Goal: Information Seeking & Learning: Learn about a topic

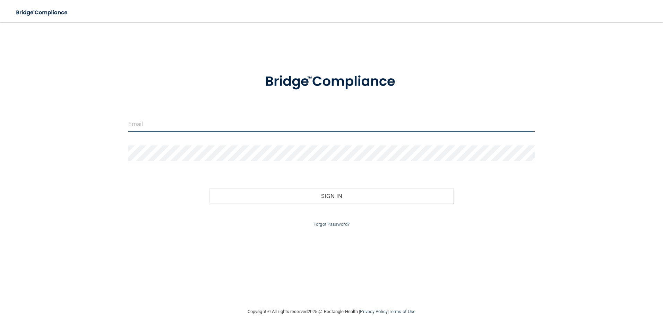
click at [157, 128] on input "email" at bounding box center [331, 124] width 406 height 16
type input "[EMAIL_ADDRESS][DOMAIN_NAME]"
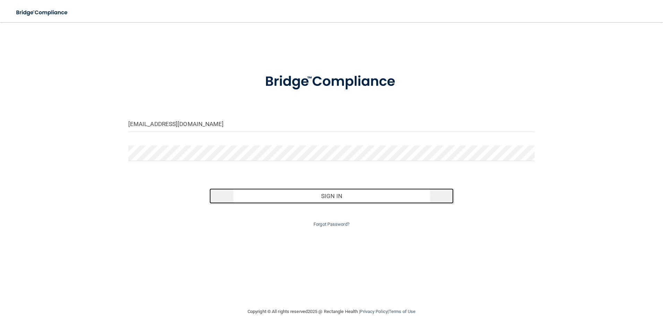
click at [335, 194] on button "Sign In" at bounding box center [331, 196] width 244 height 15
click at [318, 199] on button "Sign In" at bounding box center [331, 196] width 244 height 15
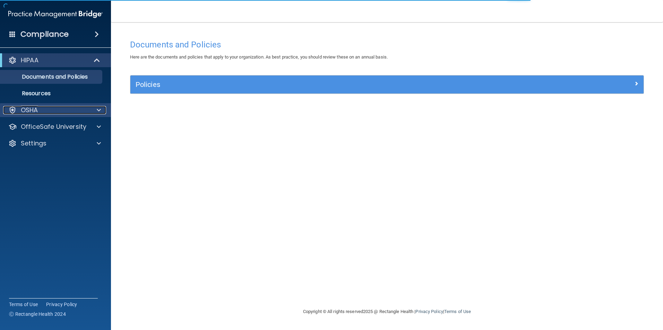
click at [38, 110] on div "OSHA" at bounding box center [46, 110] width 86 height 8
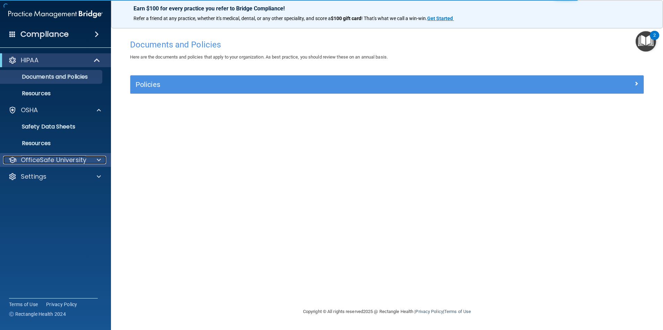
click at [64, 160] on p "OfficeSafe University" at bounding box center [53, 160] width 65 height 8
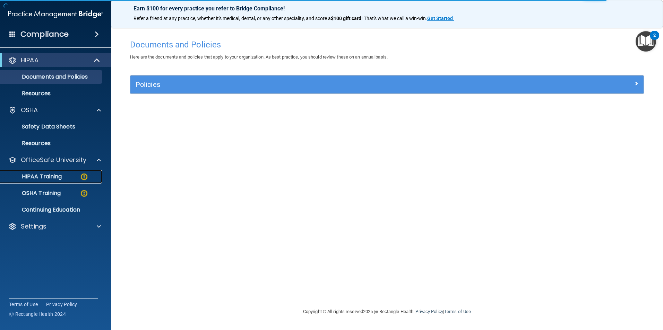
click at [64, 175] on div "HIPAA Training" at bounding box center [52, 176] width 95 height 7
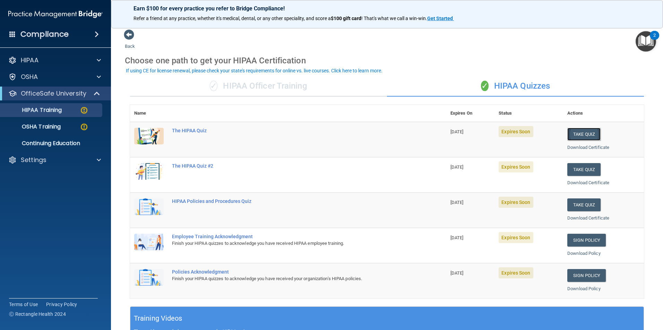
click at [584, 134] on button "Take Quiz" at bounding box center [583, 134] width 33 height 13
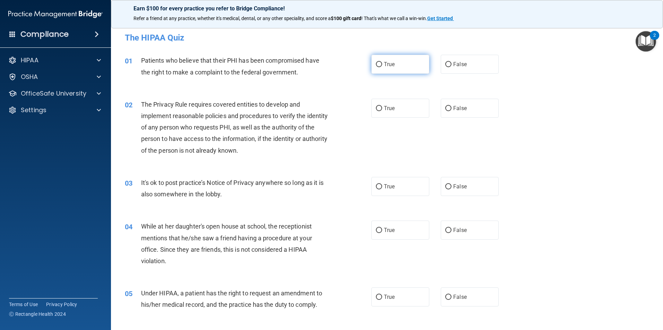
click at [378, 64] on input "True" at bounding box center [379, 64] width 6 height 5
radio input "true"
click at [377, 110] on input "True" at bounding box center [379, 108] width 6 height 5
radio input "true"
click at [445, 188] on input "False" at bounding box center [448, 186] width 6 height 5
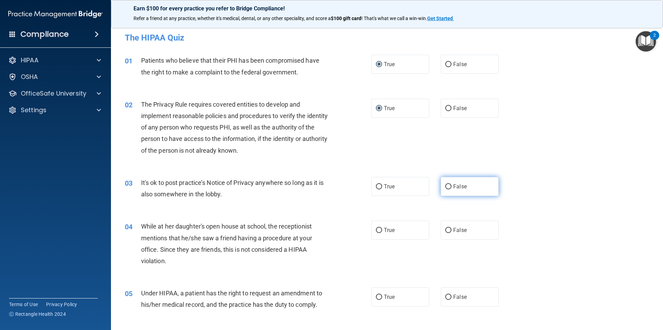
radio input "true"
click at [445, 233] on input "False" at bounding box center [448, 230] width 6 height 5
radio input "true"
click at [445, 297] on input "False" at bounding box center [448, 297] width 6 height 5
radio input "true"
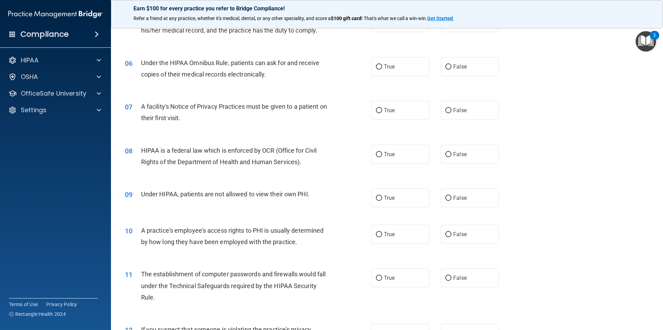
scroll to position [276, 0]
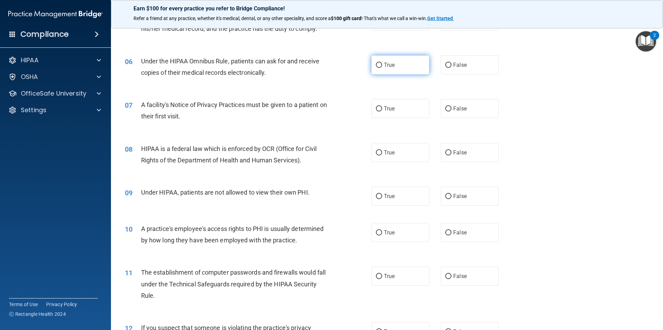
click at [378, 66] on input "True" at bounding box center [379, 65] width 6 height 5
radio input "true"
click at [378, 107] on input "True" at bounding box center [379, 108] width 6 height 5
radio input "true"
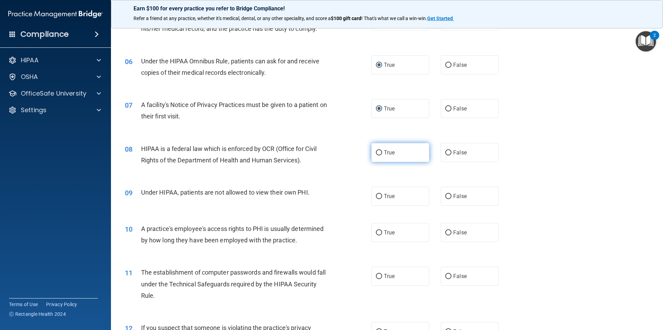
click at [379, 150] on label "True" at bounding box center [400, 152] width 58 height 19
click at [379, 150] on input "True" at bounding box center [379, 152] width 6 height 5
radio input "true"
click at [445, 198] on input "False" at bounding box center [448, 196] width 6 height 5
radio input "true"
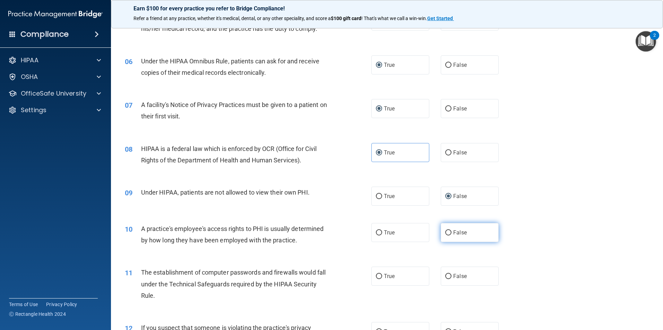
click at [445, 234] on input "False" at bounding box center [448, 232] width 6 height 5
radio input "true"
click at [376, 274] on input "True" at bounding box center [379, 276] width 6 height 5
radio input "true"
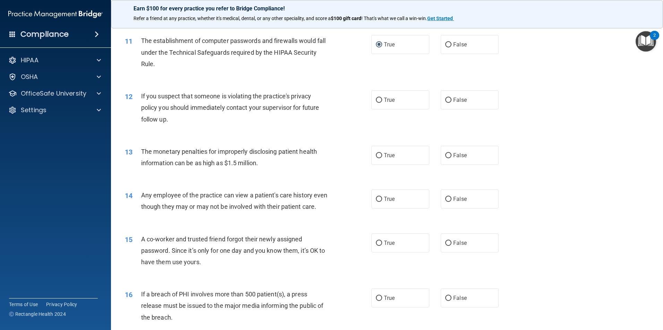
scroll to position [525, 0]
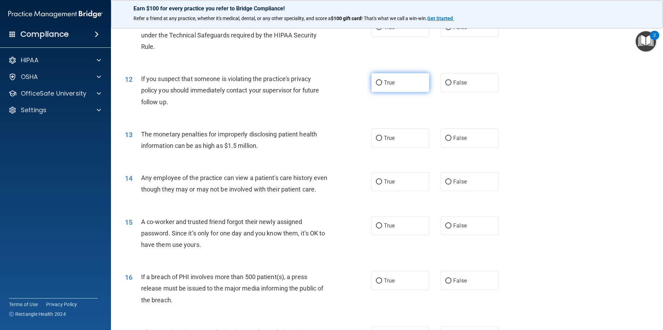
click at [376, 85] on input "True" at bounding box center [379, 82] width 6 height 5
radio input "true"
click at [377, 138] on input "True" at bounding box center [379, 138] width 6 height 5
radio input "true"
click at [445, 182] on input "False" at bounding box center [448, 182] width 6 height 5
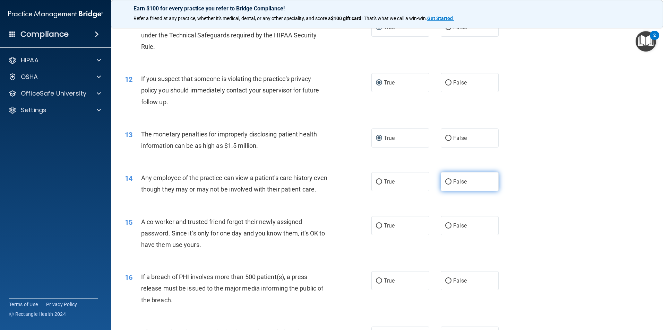
radio input "true"
click at [448, 229] on input "False" at bounding box center [448, 226] width 6 height 5
radio input "true"
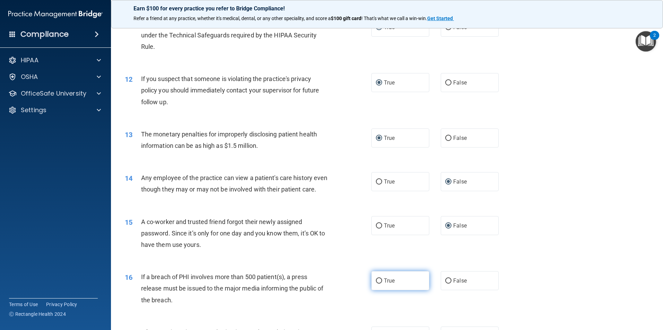
click at [379, 290] on label "True" at bounding box center [400, 280] width 58 height 19
click at [379, 284] on input "True" at bounding box center [379, 281] width 6 height 5
radio input "true"
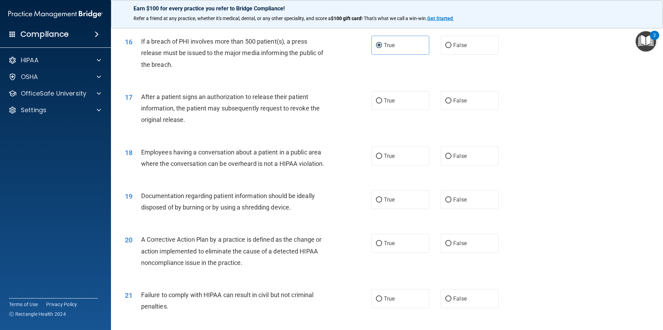
scroll to position [790, 0]
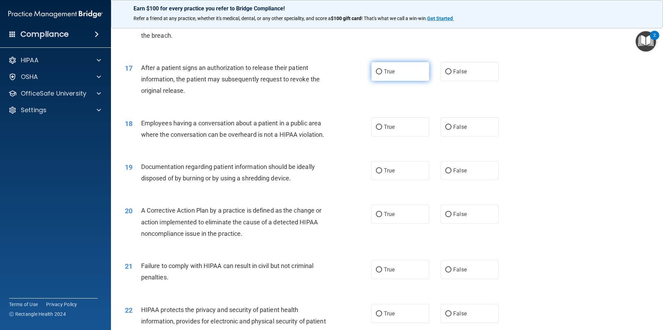
click at [378, 75] on input "True" at bounding box center [379, 71] width 6 height 5
radio input "true"
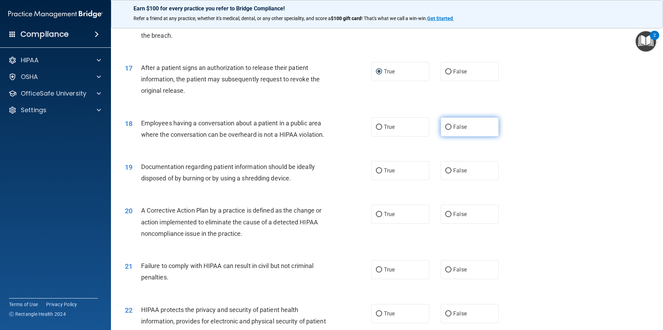
click at [445, 130] on input "False" at bounding box center [448, 127] width 6 height 5
radio input "true"
click at [376, 174] on input "True" at bounding box center [379, 170] width 6 height 5
radio input "true"
click at [377, 217] on input "True" at bounding box center [379, 214] width 6 height 5
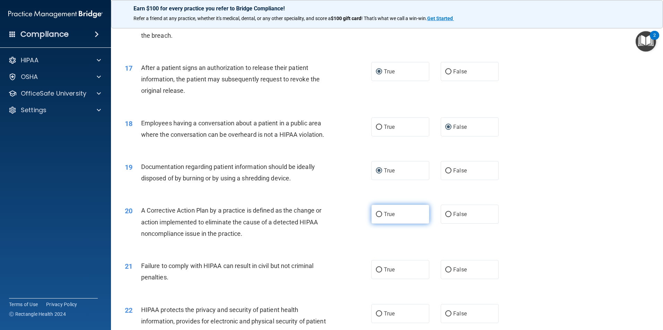
radio input "true"
click at [446, 273] on input "False" at bounding box center [448, 270] width 6 height 5
radio input "true"
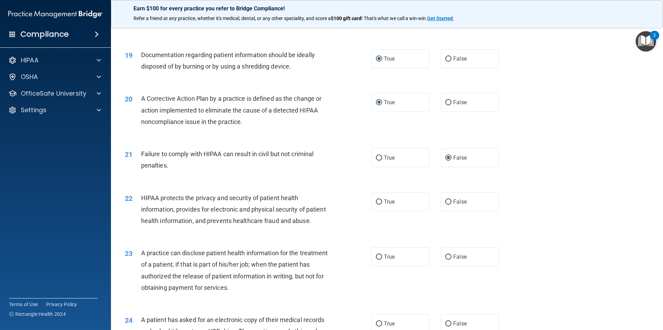
scroll to position [910, 0]
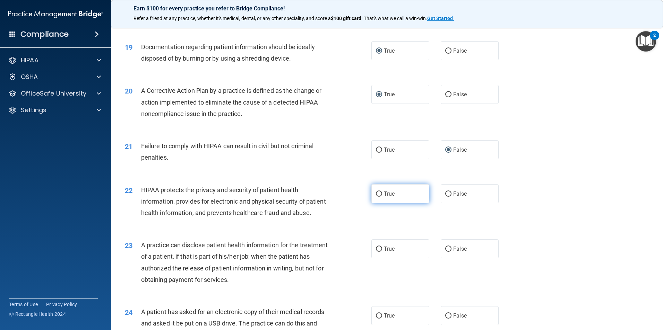
click at [378, 197] on input "True" at bounding box center [379, 194] width 6 height 5
radio input "true"
click at [444, 259] on label "False" at bounding box center [469, 248] width 58 height 19
click at [445, 252] on input "False" at bounding box center [448, 249] width 6 height 5
radio input "true"
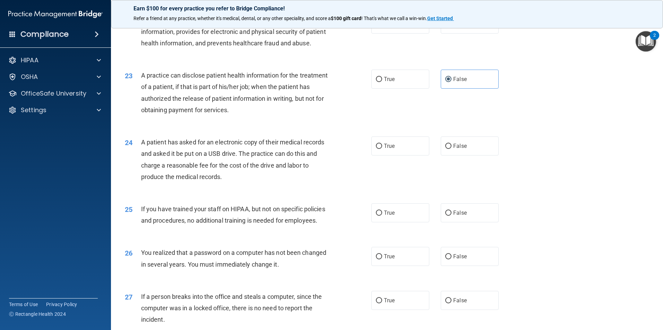
scroll to position [1142, 0]
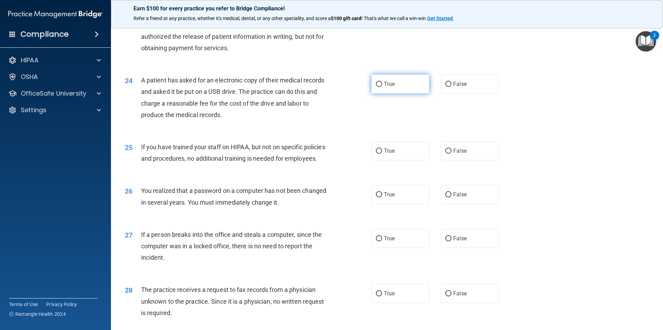
click at [376, 87] on input "True" at bounding box center [379, 84] width 6 height 5
radio input "true"
click at [446, 154] on input "False" at bounding box center [448, 151] width 6 height 5
radio input "true"
click at [376, 198] on input "True" at bounding box center [379, 194] width 6 height 5
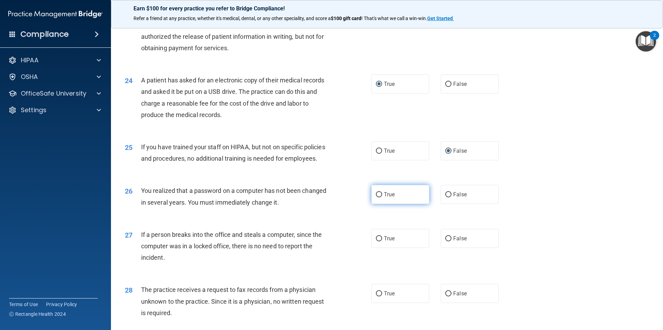
radio input "true"
click at [445, 242] on input "False" at bounding box center [448, 238] width 6 height 5
radio input "true"
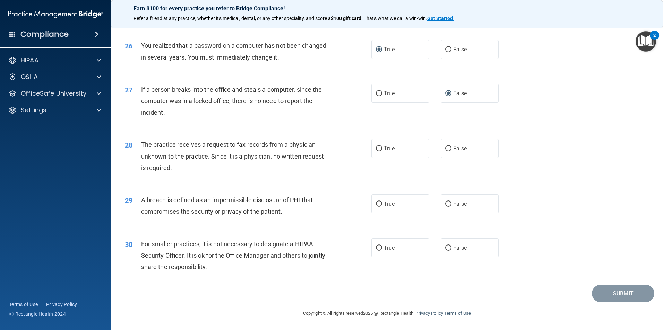
scroll to position [1321, 0]
click at [445, 148] on input "False" at bounding box center [448, 148] width 6 height 5
radio input "true"
click at [377, 202] on input "True" at bounding box center [379, 204] width 6 height 5
radio input "true"
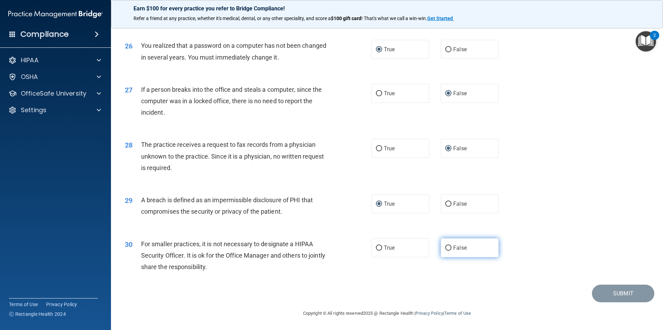
click at [445, 246] on input "False" at bounding box center [448, 248] width 6 height 5
radio input "true"
click at [612, 292] on button "Submit" at bounding box center [623, 294] width 62 height 18
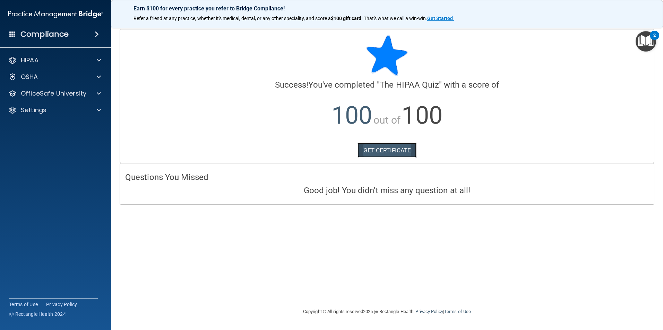
click at [388, 145] on link "GET CERTIFICATE" at bounding box center [386, 150] width 59 height 15
click at [64, 93] on p "OfficeSafe University" at bounding box center [53, 93] width 65 height 8
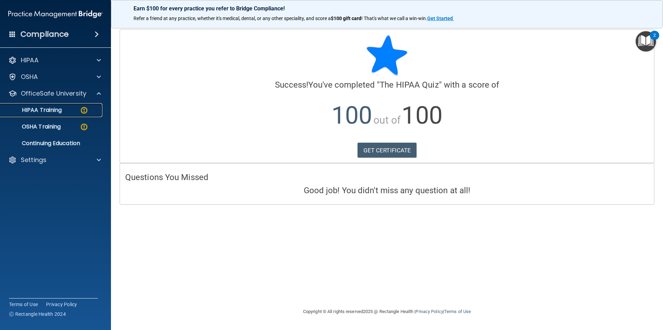
click at [67, 110] on div "HIPAA Training" at bounding box center [52, 110] width 95 height 7
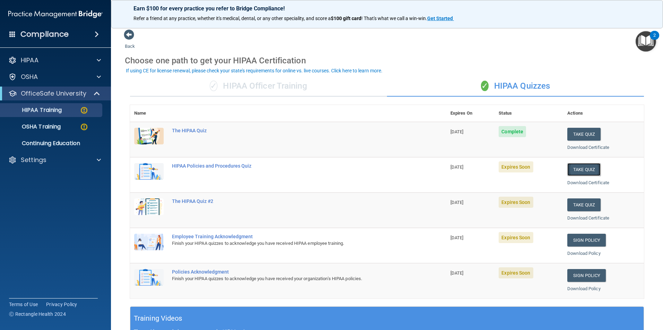
click at [575, 169] on button "Take Quiz" at bounding box center [583, 169] width 33 height 13
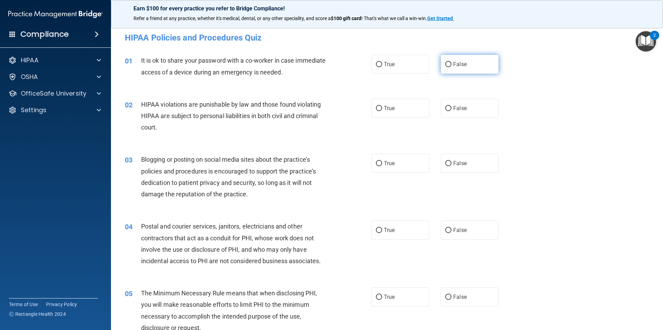
click at [445, 65] on input "False" at bounding box center [448, 64] width 6 height 5
radio input "true"
click at [376, 106] on input "True" at bounding box center [379, 108] width 6 height 5
radio input "true"
click at [446, 166] on input "False" at bounding box center [448, 163] width 6 height 5
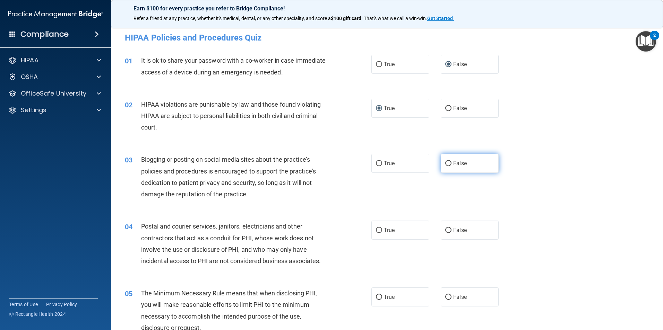
radio input "true"
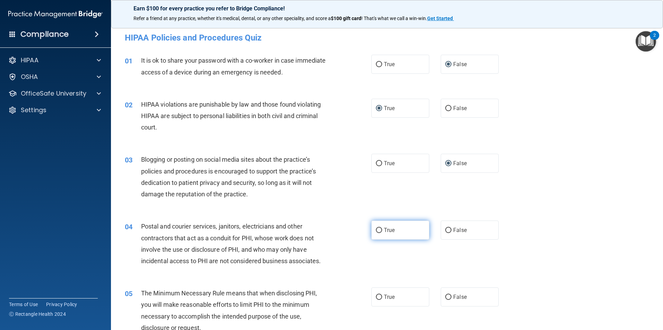
click at [377, 233] on input "True" at bounding box center [379, 230] width 6 height 5
radio input "true"
click at [379, 296] on label "True" at bounding box center [400, 297] width 58 height 19
click at [379, 296] on input "True" at bounding box center [379, 297] width 6 height 5
radio input "true"
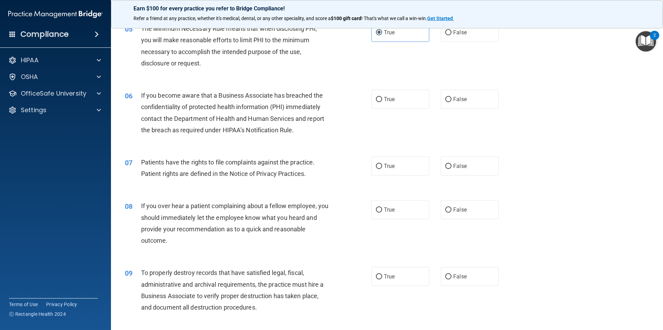
scroll to position [281, 0]
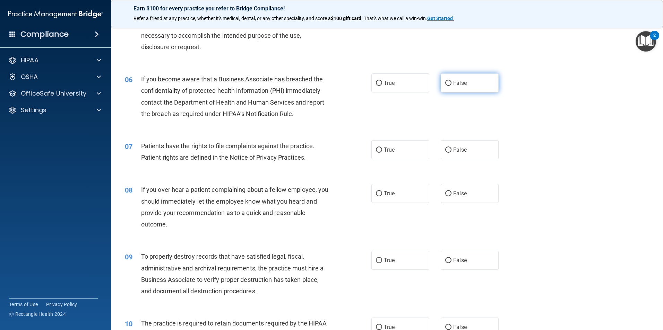
click at [446, 79] on label "False" at bounding box center [469, 82] width 58 height 19
click at [446, 81] on input "False" at bounding box center [448, 83] width 6 height 5
radio input "true"
click at [376, 149] on input "True" at bounding box center [379, 150] width 6 height 5
radio input "true"
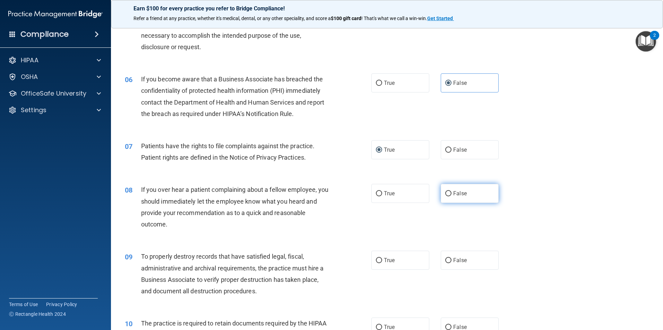
click at [445, 192] on input "False" at bounding box center [448, 193] width 6 height 5
radio input "true"
click at [446, 261] on input "False" at bounding box center [448, 260] width 6 height 5
radio input "true"
click at [376, 327] on input "True" at bounding box center [379, 327] width 6 height 5
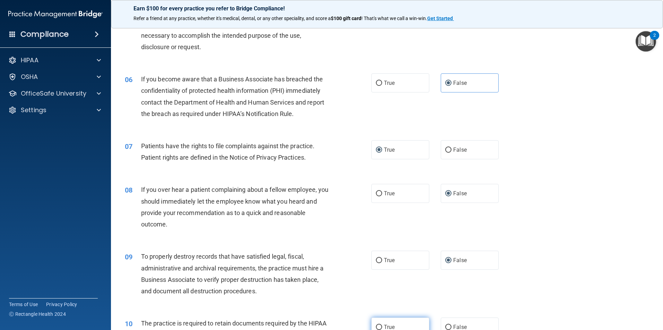
radio input "true"
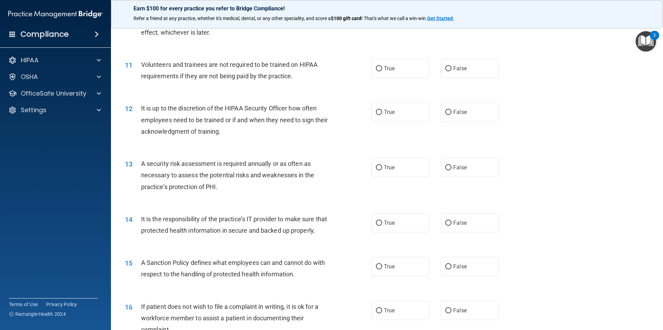
scroll to position [625, 0]
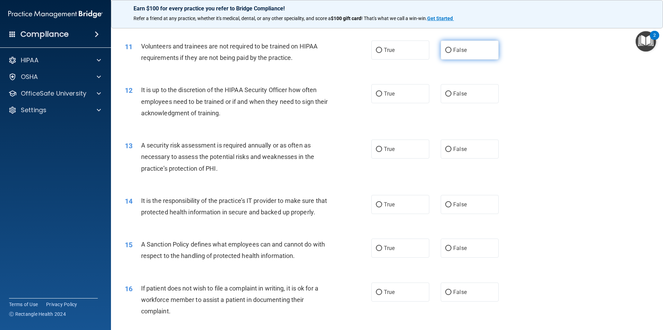
click at [445, 50] on input "False" at bounding box center [448, 50] width 6 height 5
radio input "true"
click at [445, 94] on input "False" at bounding box center [448, 93] width 6 height 5
radio input "true"
click at [376, 150] on input "True" at bounding box center [379, 149] width 6 height 5
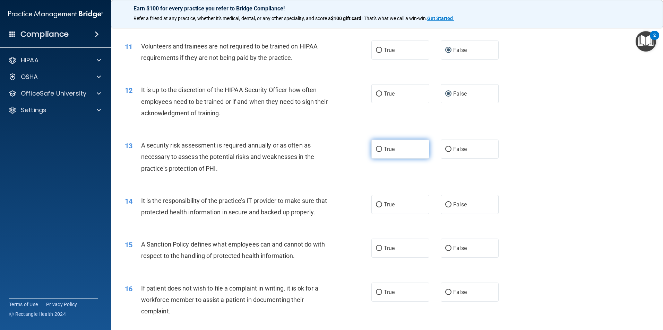
radio input "true"
click at [446, 205] on input "False" at bounding box center [448, 204] width 6 height 5
radio input "true"
click at [445, 251] on input "False" at bounding box center [448, 248] width 6 height 5
radio input "true"
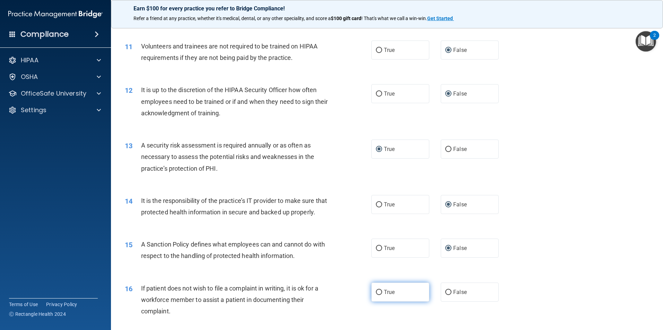
click at [377, 295] on input "True" at bounding box center [379, 292] width 6 height 5
radio input "true"
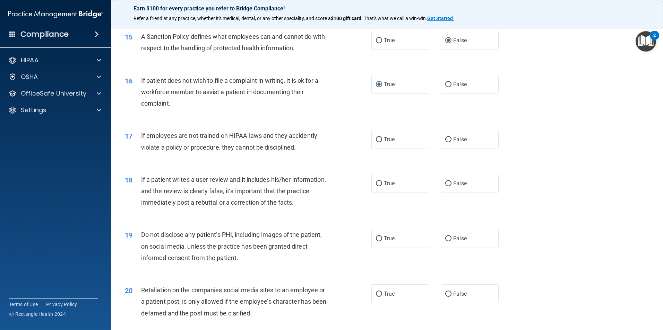
scroll to position [908, 0]
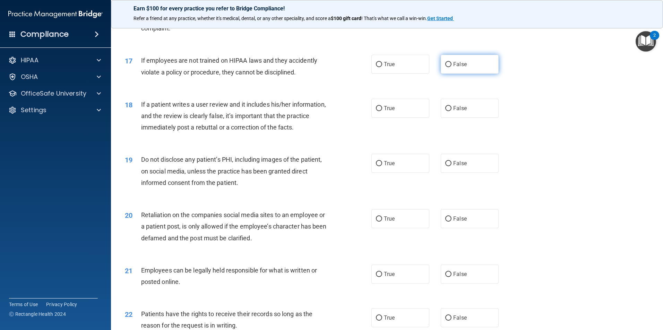
click at [446, 67] on input "False" at bounding box center [448, 64] width 6 height 5
radio input "true"
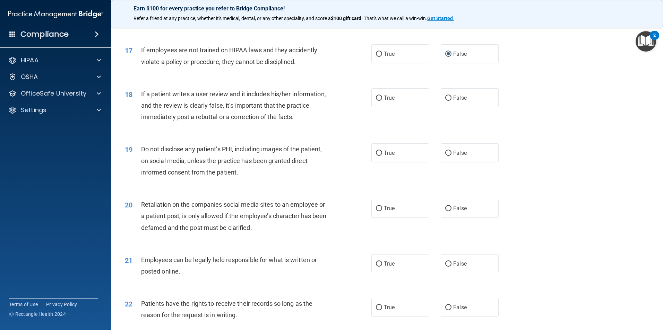
scroll to position [943, 0]
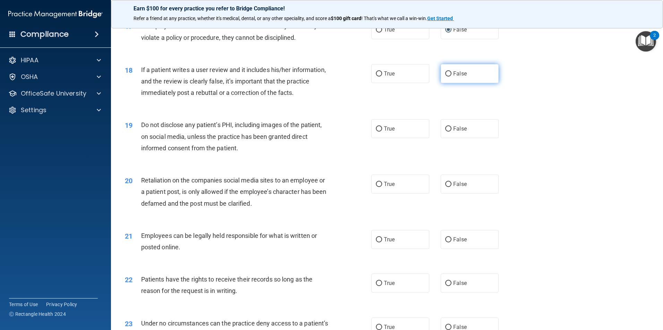
click at [448, 83] on label "False" at bounding box center [469, 73] width 58 height 19
click at [448, 77] on input "False" at bounding box center [448, 73] width 6 height 5
radio input "true"
click at [378, 132] on input "True" at bounding box center [379, 128] width 6 height 5
radio input "true"
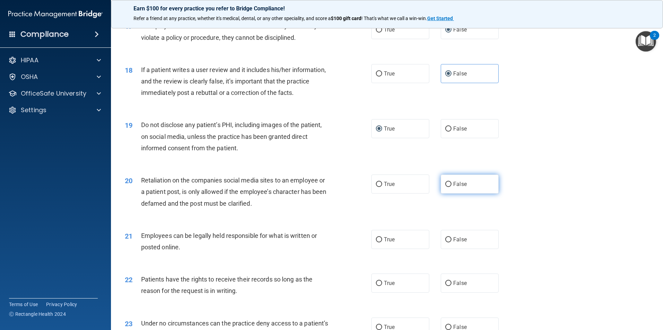
click at [447, 187] on input "False" at bounding box center [448, 184] width 6 height 5
radio input "true"
click at [377, 243] on input "True" at bounding box center [379, 239] width 6 height 5
radio input "true"
click at [447, 286] on input "False" at bounding box center [448, 283] width 6 height 5
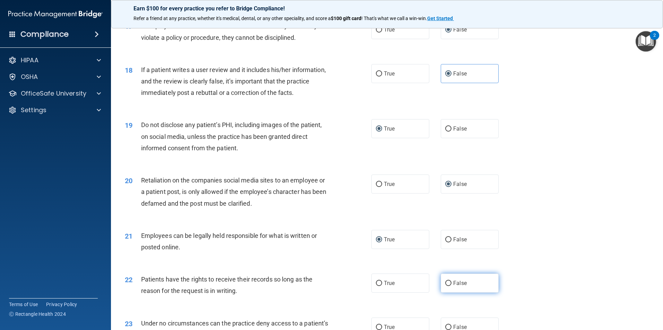
radio input "true"
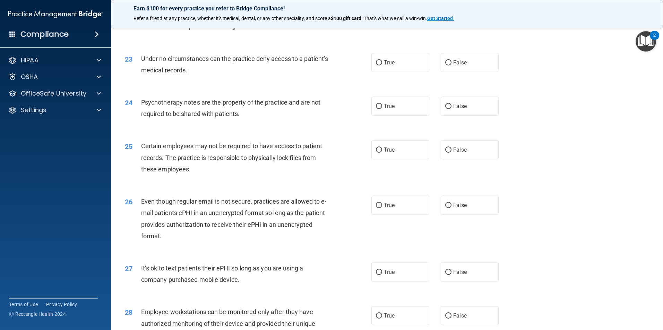
scroll to position [1226, 0]
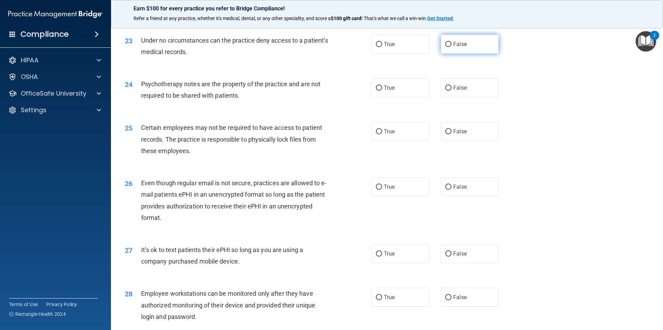
click at [447, 47] on input "False" at bounding box center [448, 44] width 6 height 5
radio input "true"
click at [376, 91] on input "True" at bounding box center [379, 88] width 6 height 5
radio input "true"
click at [377, 134] on input "True" at bounding box center [379, 131] width 6 height 5
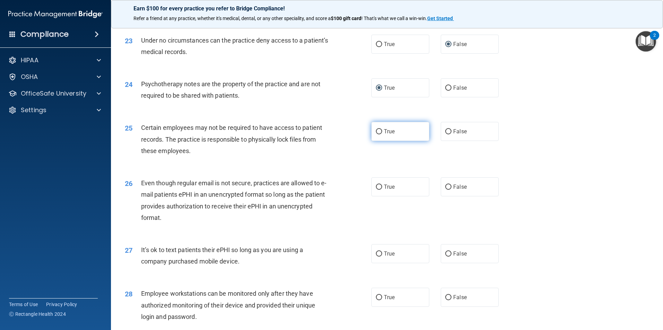
radio input "true"
click at [376, 190] on input "True" at bounding box center [379, 187] width 6 height 5
radio input "true"
click at [445, 257] on input "False" at bounding box center [448, 254] width 6 height 5
radio input "true"
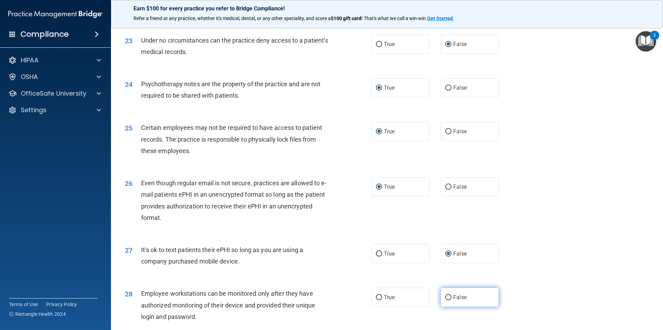
click at [445, 300] on input "False" at bounding box center [448, 297] width 6 height 5
radio input "true"
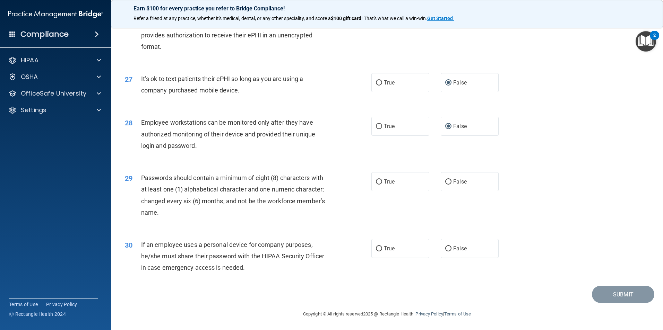
scroll to position [1409, 0]
click at [377, 181] on input "True" at bounding box center [379, 181] width 6 height 5
radio input "true"
click at [445, 248] on input "False" at bounding box center [448, 248] width 6 height 5
radio input "true"
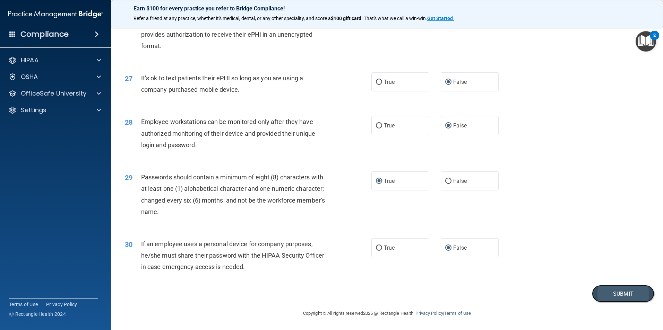
click at [609, 291] on button "Submit" at bounding box center [623, 294] width 62 height 18
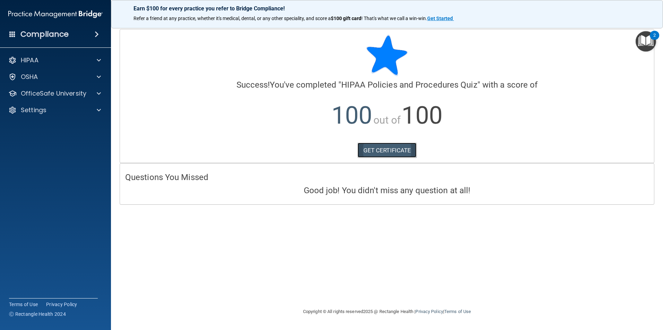
click at [380, 148] on link "GET CERTIFICATE" at bounding box center [386, 150] width 59 height 15
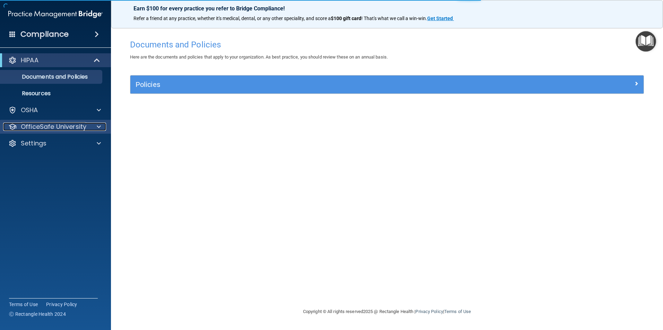
click at [51, 131] on p "OfficeSafe University" at bounding box center [53, 127] width 65 height 8
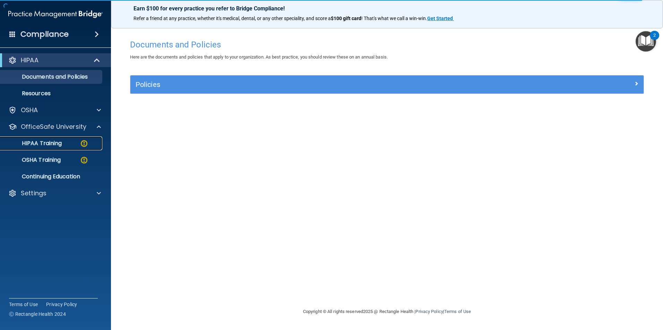
click at [55, 145] on p "HIPAA Training" at bounding box center [33, 143] width 57 height 7
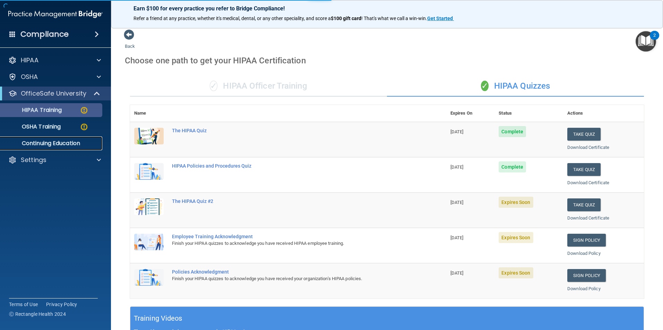
click at [55, 145] on p "Continuing Education" at bounding box center [52, 143] width 95 height 7
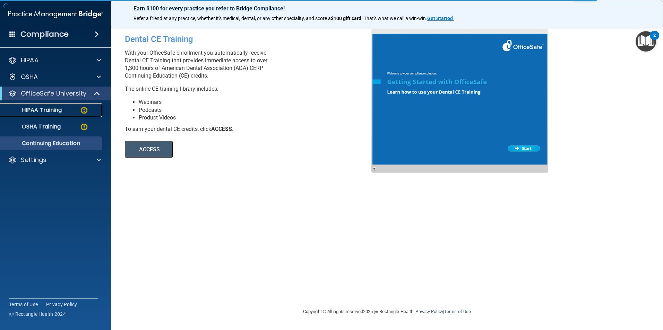
click at [38, 108] on p "HIPAA Training" at bounding box center [33, 110] width 57 height 7
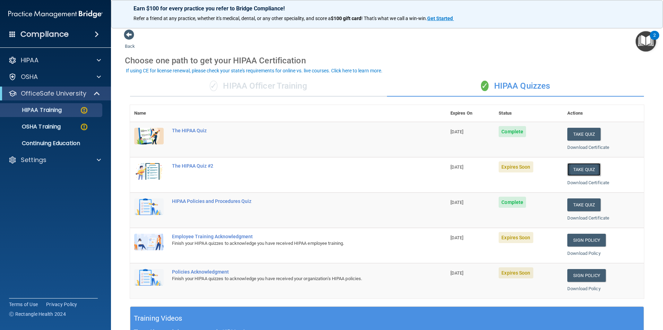
click at [579, 167] on button "Take Quiz" at bounding box center [583, 169] width 33 height 13
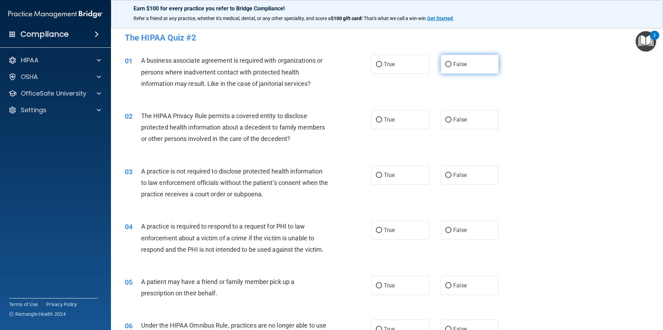
click at [445, 63] on input "False" at bounding box center [448, 64] width 6 height 5
radio input "true"
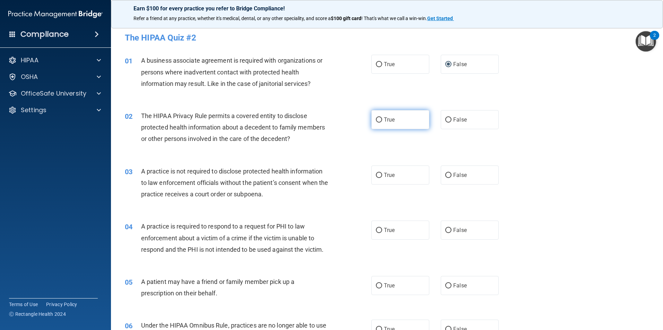
click at [377, 118] on input "True" at bounding box center [379, 119] width 6 height 5
radio input "true"
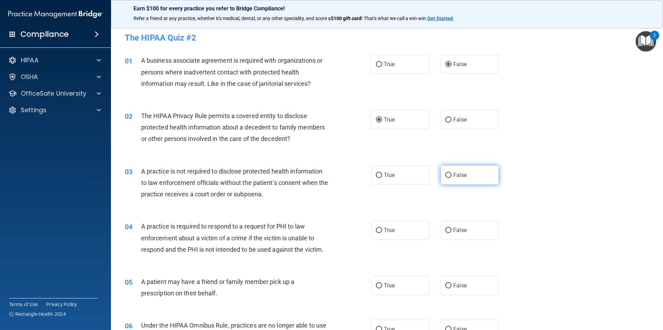
click at [445, 173] on input "False" at bounding box center [448, 175] width 6 height 5
radio input "true"
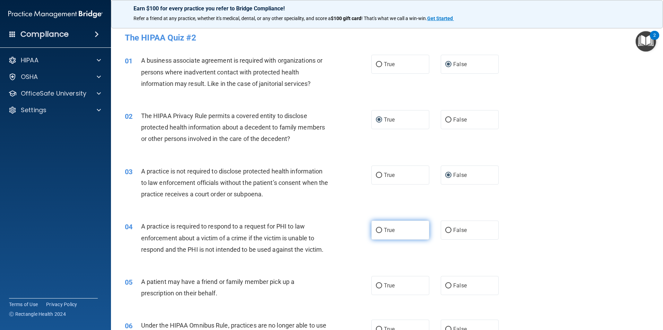
click at [377, 231] on input "True" at bounding box center [379, 230] width 6 height 5
radio input "true"
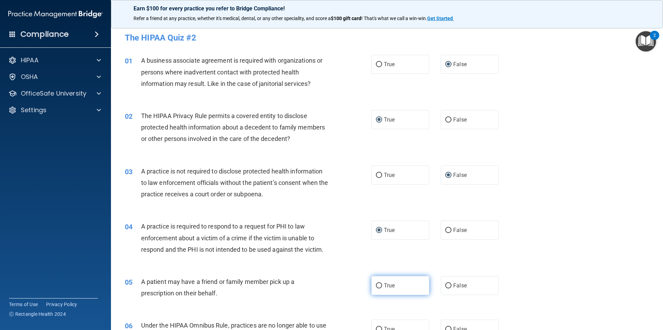
click at [376, 287] on input "True" at bounding box center [379, 285] width 6 height 5
radio input "true"
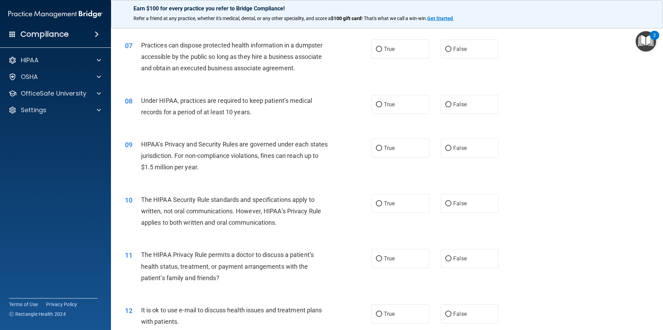
scroll to position [302, 0]
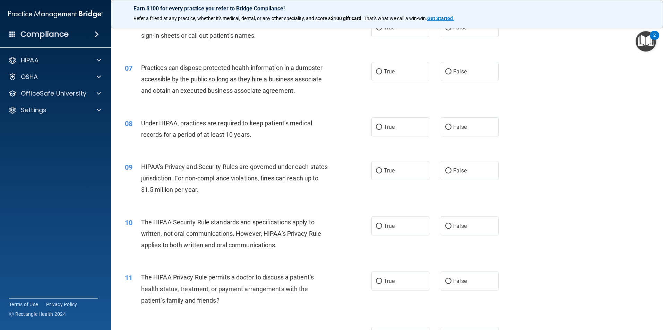
click at [444, 28] on div "Earn $100 for every practice you refer to Bridge Compliance! Refer a friend at …" at bounding box center [387, 14] width 552 height 28
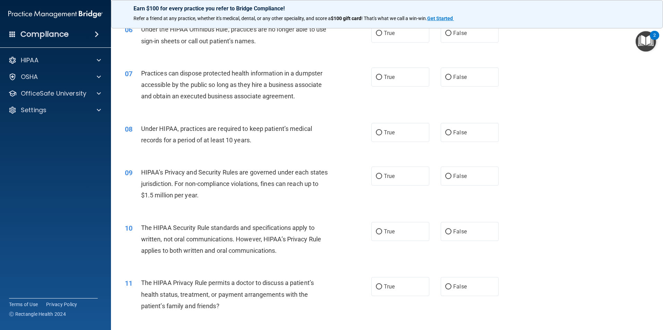
scroll to position [270, 0]
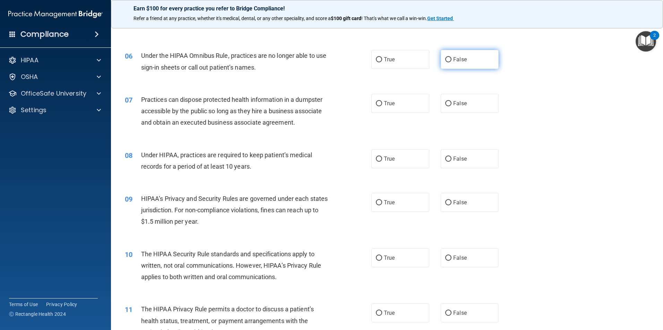
click at [446, 56] on label "False" at bounding box center [469, 59] width 58 height 19
click at [446, 57] on input "False" at bounding box center [448, 59] width 6 height 5
radio input "true"
click at [445, 106] on input "False" at bounding box center [448, 103] width 6 height 5
radio input "true"
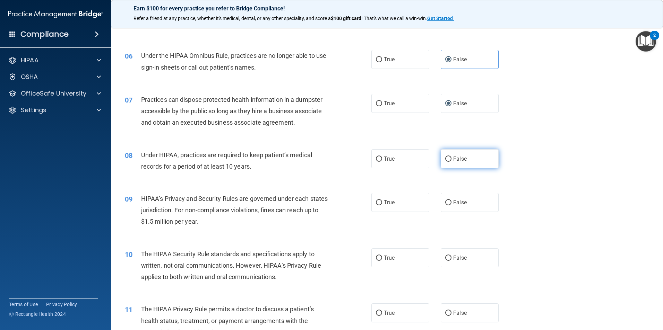
click at [445, 161] on input "False" at bounding box center [448, 159] width 6 height 5
radio input "true"
click at [445, 202] on input "False" at bounding box center [448, 202] width 6 height 5
radio input "true"
click at [376, 259] on input "True" at bounding box center [379, 258] width 6 height 5
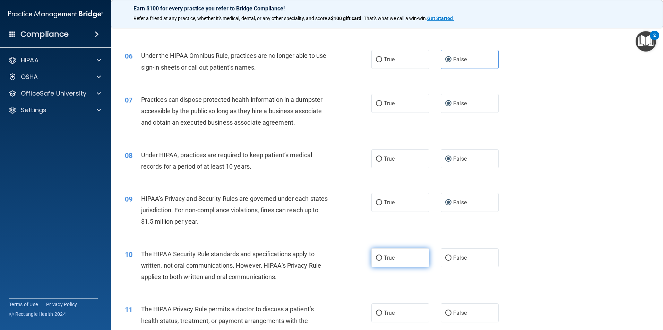
radio input "true"
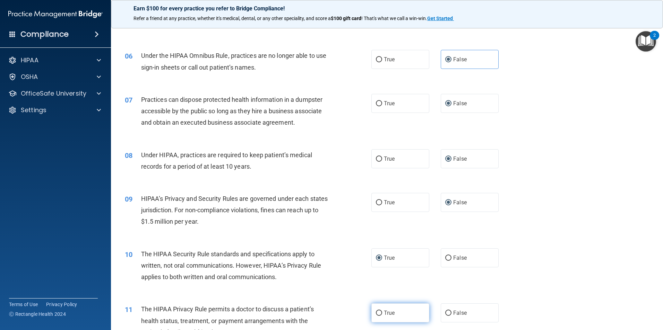
click at [378, 313] on input "True" at bounding box center [379, 313] width 6 height 5
radio input "true"
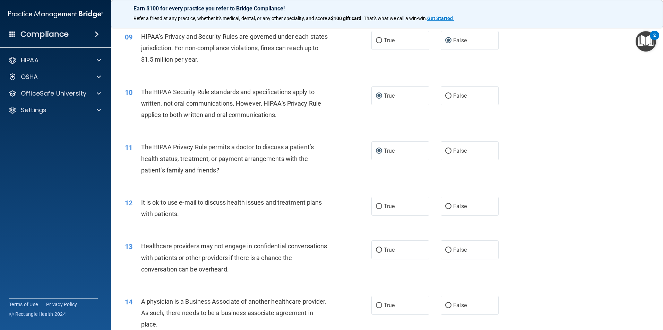
scroll to position [479, 0]
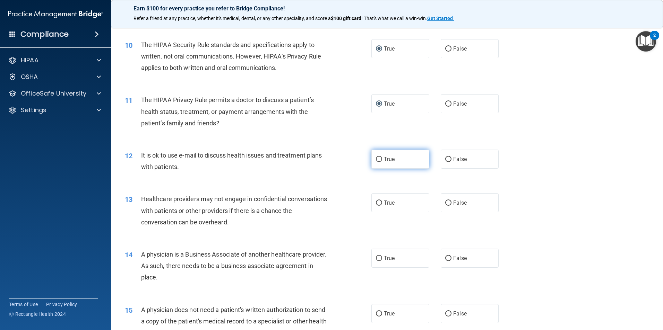
click at [376, 158] on input "True" at bounding box center [379, 159] width 6 height 5
radio input "true"
click at [445, 202] on input "False" at bounding box center [448, 203] width 6 height 5
radio input "true"
click at [445, 256] on input "False" at bounding box center [448, 258] width 6 height 5
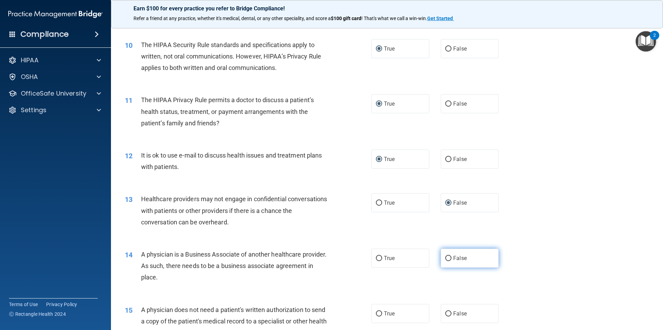
radio input "true"
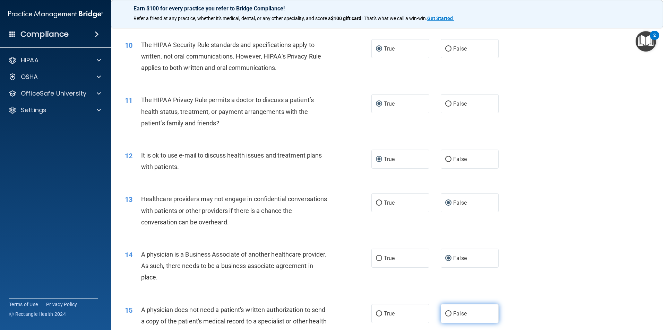
click at [445, 314] on input "False" at bounding box center [448, 314] width 6 height 5
radio input "true"
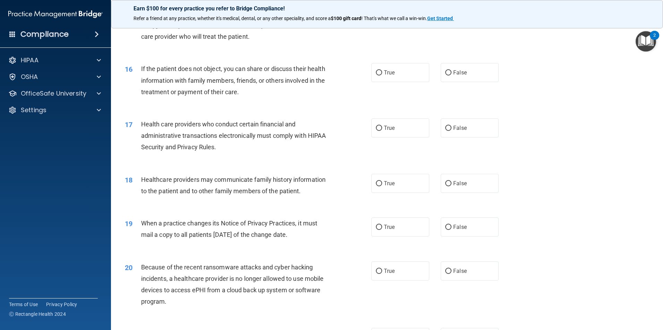
scroll to position [777, 0]
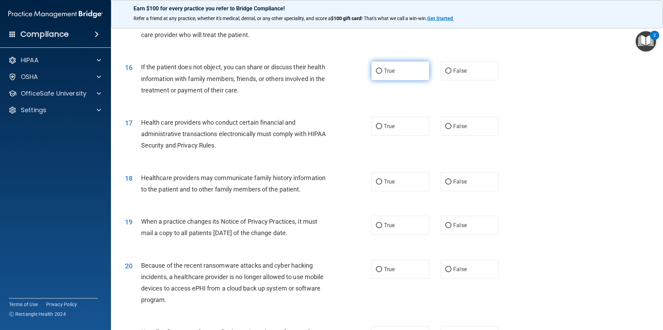
click at [376, 70] on input "True" at bounding box center [379, 71] width 6 height 5
radio input "true"
click at [377, 126] on input "True" at bounding box center [379, 126] width 6 height 5
radio input "true"
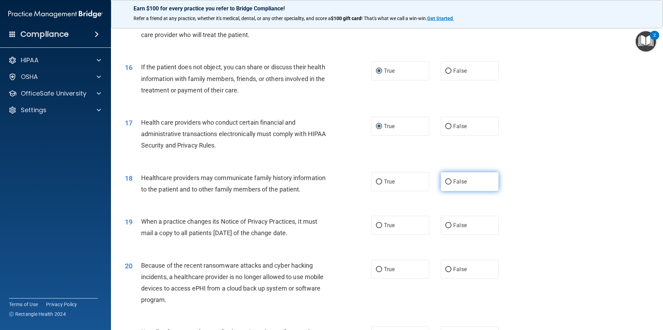
click at [445, 183] on input "False" at bounding box center [448, 182] width 6 height 5
radio input "true"
click at [446, 226] on input "False" at bounding box center [448, 225] width 6 height 5
radio input "true"
click at [445, 272] on input "False" at bounding box center [448, 269] width 6 height 5
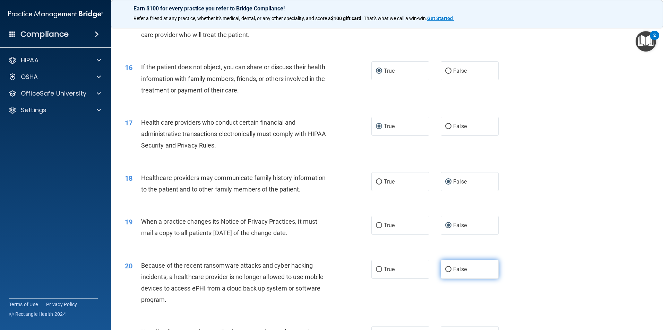
radio input "true"
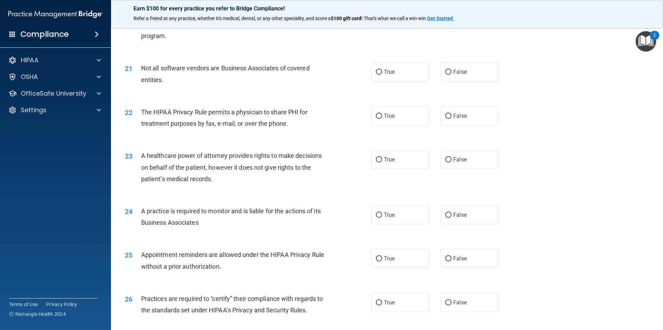
scroll to position [1024, 0]
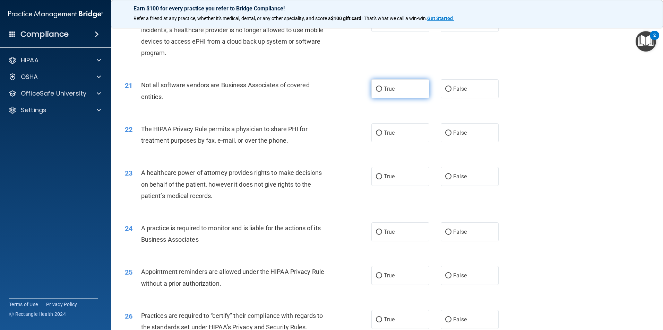
click at [376, 90] on input "True" at bounding box center [379, 89] width 6 height 5
radio input "true"
click at [376, 132] on input "True" at bounding box center [379, 133] width 6 height 5
radio input "true"
click at [446, 175] on input "False" at bounding box center [448, 176] width 6 height 5
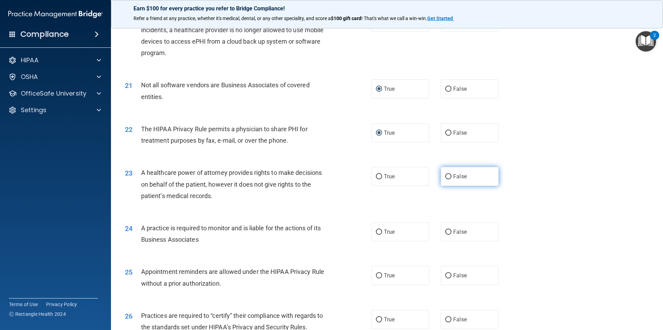
radio input "true"
click at [448, 231] on label "False" at bounding box center [469, 231] width 58 height 19
click at [448, 231] on input "False" at bounding box center [448, 232] width 6 height 5
radio input "true"
click at [378, 275] on input "True" at bounding box center [379, 275] width 6 height 5
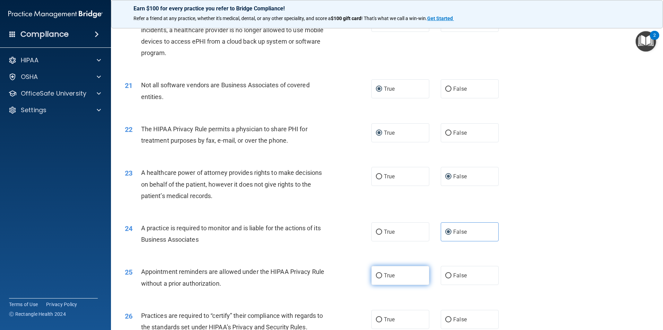
radio input "true"
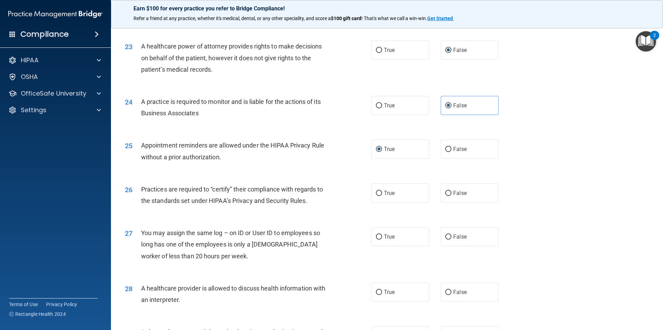
scroll to position [1166, 0]
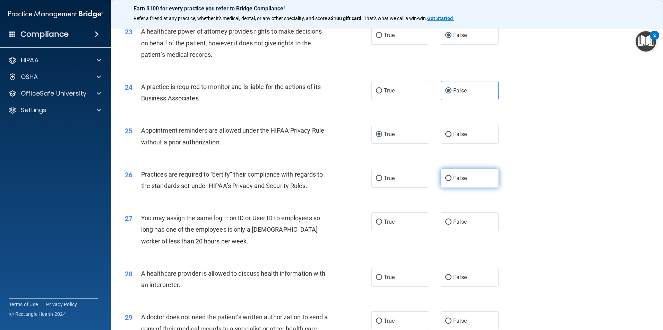
click at [445, 176] on input "False" at bounding box center [448, 178] width 6 height 5
radio input "true"
click at [445, 222] on input "False" at bounding box center [448, 222] width 6 height 5
radio input "true"
click at [376, 278] on input "True" at bounding box center [379, 277] width 6 height 5
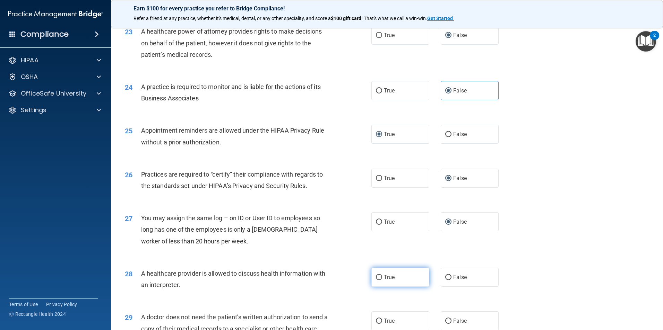
radio input "true"
click at [376, 322] on input "True" at bounding box center [379, 321] width 6 height 5
radio input "true"
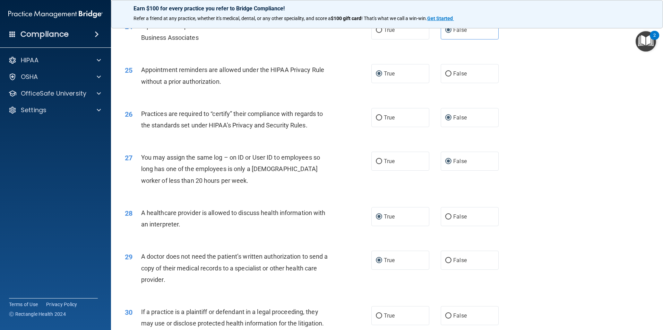
scroll to position [1271, 0]
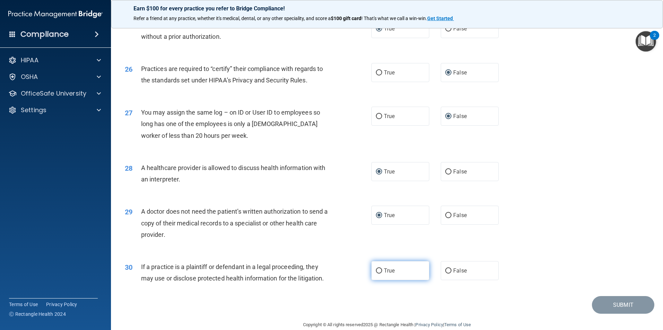
click at [376, 270] on input "True" at bounding box center [379, 271] width 6 height 5
radio input "true"
click at [626, 304] on button "Submit" at bounding box center [623, 305] width 62 height 18
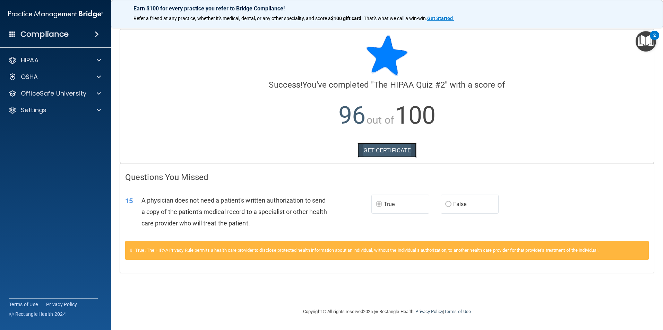
click at [380, 148] on link "GET CERTIFICATE" at bounding box center [386, 150] width 59 height 15
click at [55, 92] on p "OfficeSafe University" at bounding box center [53, 93] width 65 height 8
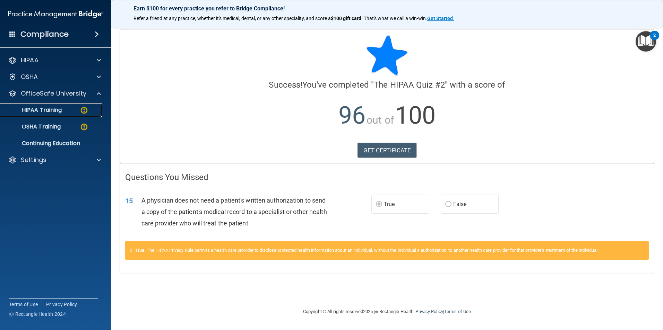
click at [55, 109] on p "HIPAA Training" at bounding box center [33, 110] width 57 height 7
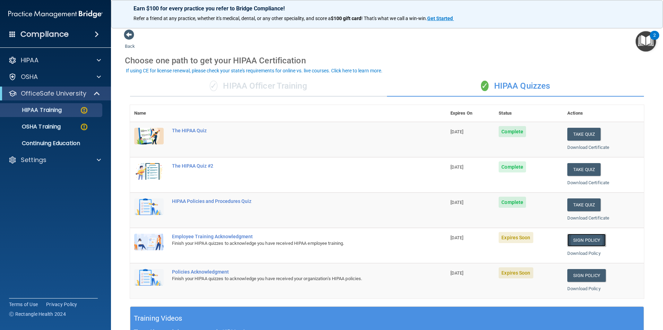
click at [590, 237] on link "Sign Policy" at bounding box center [586, 240] width 38 height 13
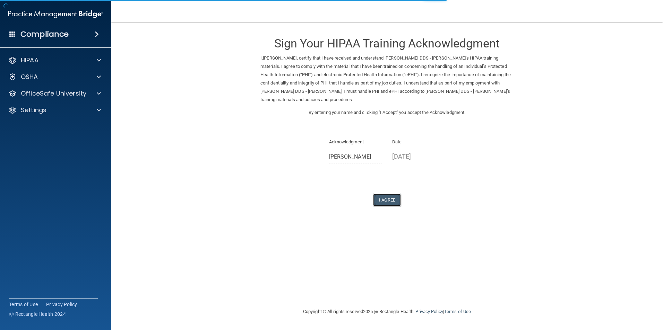
click at [387, 195] on button "I Agree" at bounding box center [387, 200] width 28 height 13
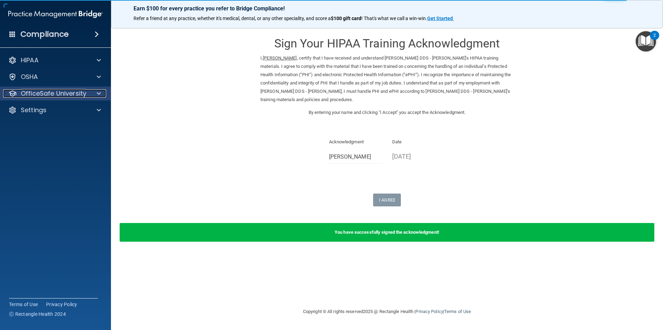
click at [29, 89] on p "OfficeSafe University" at bounding box center [53, 93] width 65 height 8
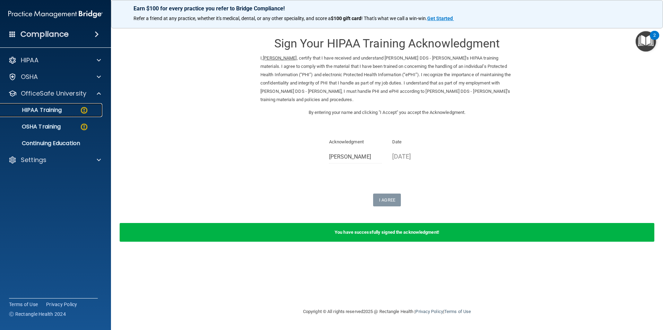
click at [46, 110] on p "HIPAA Training" at bounding box center [33, 110] width 57 height 7
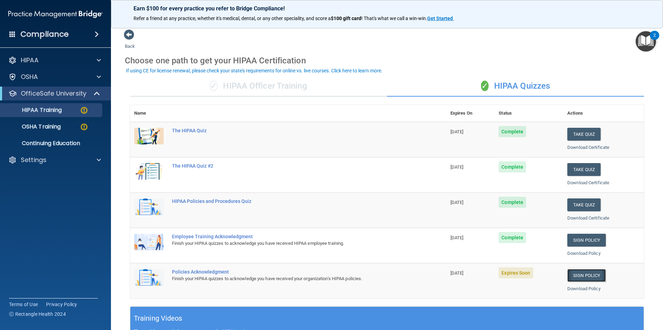
click at [575, 273] on link "Sign Policy" at bounding box center [586, 275] width 38 height 13
click at [52, 126] on p "OSHA Training" at bounding box center [33, 126] width 56 height 7
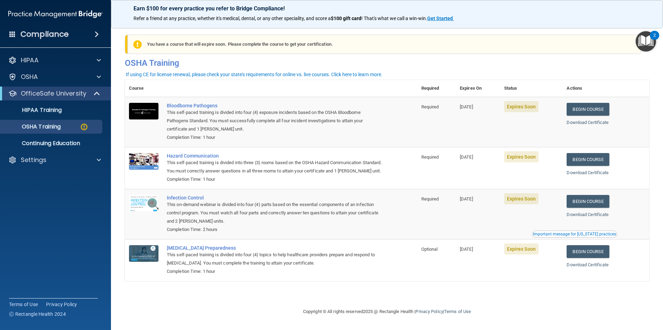
click at [518, 108] on span "Expires Soon" at bounding box center [521, 106] width 34 height 11
click at [607, 106] on link "Begin Course" at bounding box center [587, 109] width 42 height 13
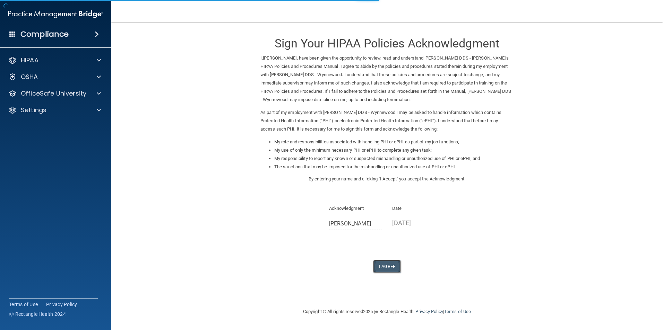
click at [389, 263] on button "I Agree" at bounding box center [387, 266] width 28 height 13
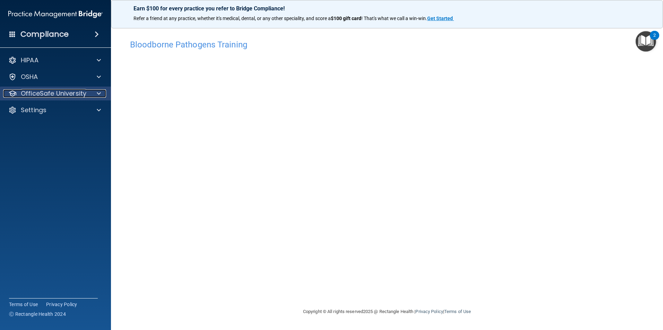
click at [73, 92] on p "OfficeSafe University" at bounding box center [53, 93] width 65 height 8
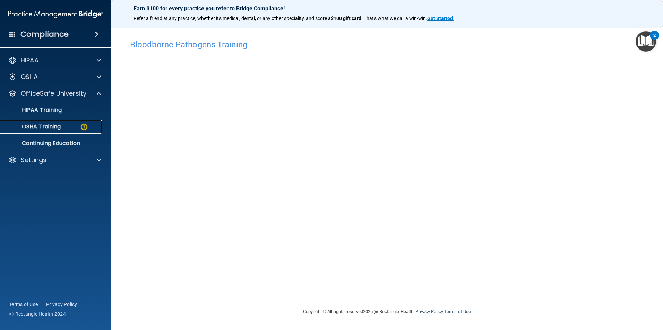
click at [27, 128] on p "OSHA Training" at bounding box center [33, 126] width 56 height 7
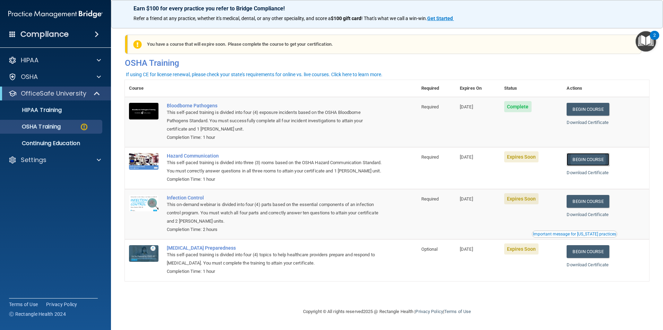
click at [596, 157] on link "Begin Course" at bounding box center [587, 159] width 42 height 13
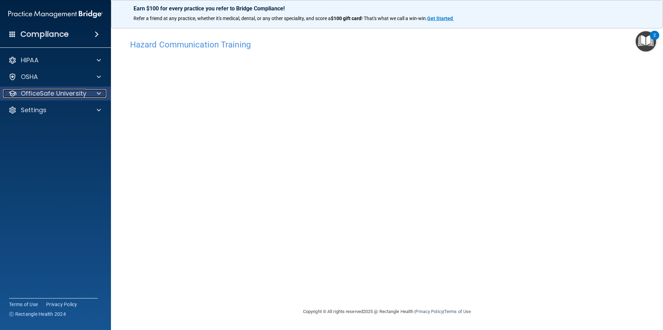
click at [43, 91] on p "OfficeSafe University" at bounding box center [53, 93] width 65 height 8
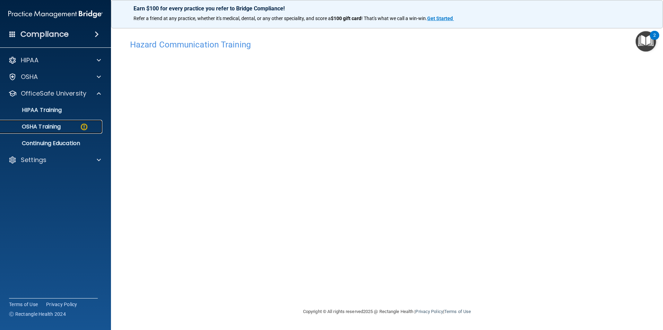
click at [44, 125] on p "OSHA Training" at bounding box center [33, 126] width 56 height 7
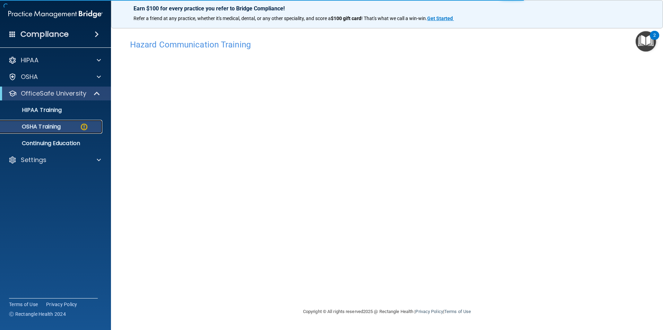
click at [51, 125] on p "OSHA Training" at bounding box center [33, 126] width 56 height 7
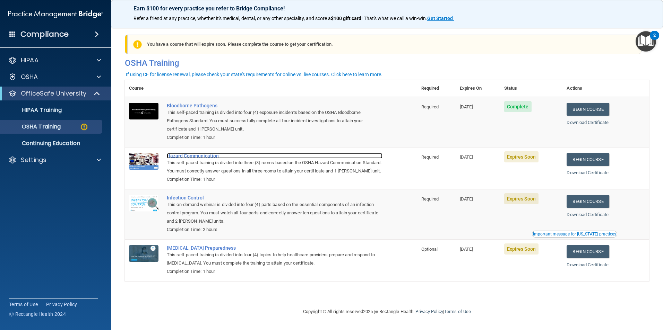
click at [179, 155] on div "Hazard Communication" at bounding box center [275, 156] width 216 height 6
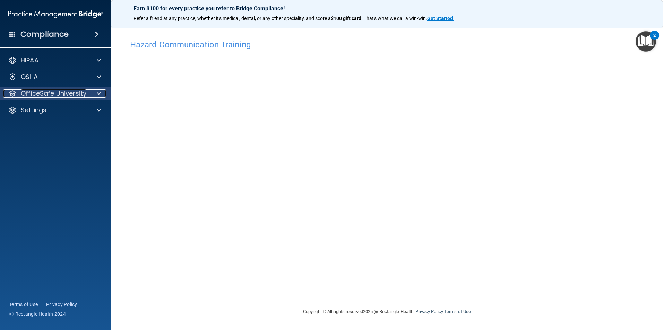
click at [30, 95] on p "OfficeSafe University" at bounding box center [53, 93] width 65 height 8
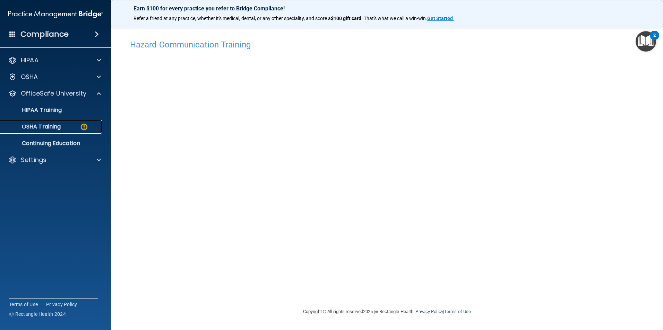
click at [38, 125] on p "OSHA Training" at bounding box center [33, 126] width 56 height 7
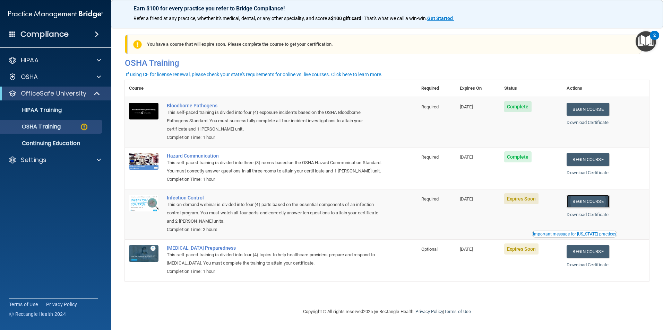
click at [594, 208] on link "Begin Course" at bounding box center [587, 201] width 42 height 13
click at [588, 208] on link "Begin Course" at bounding box center [587, 201] width 42 height 13
click at [27, 95] on p "OfficeSafe University" at bounding box center [53, 93] width 65 height 8
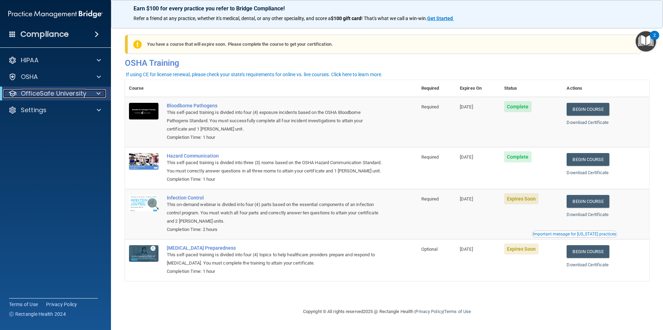
click at [27, 95] on p "OfficeSafe University" at bounding box center [53, 93] width 65 height 8
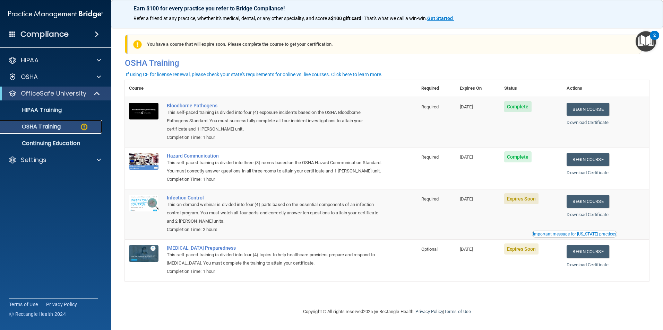
click at [45, 128] on p "OSHA Training" at bounding box center [33, 126] width 56 height 7
click at [588, 217] on link "Download Certificate" at bounding box center [587, 214] width 42 height 5
click at [593, 258] on link "Begin Course" at bounding box center [587, 251] width 42 height 13
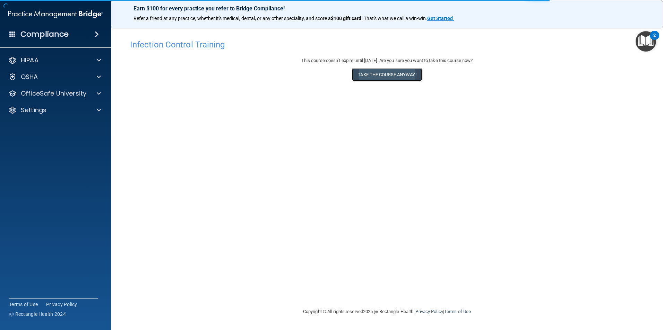
click at [385, 71] on button "Take the course anyway!" at bounding box center [387, 74] width 70 height 13
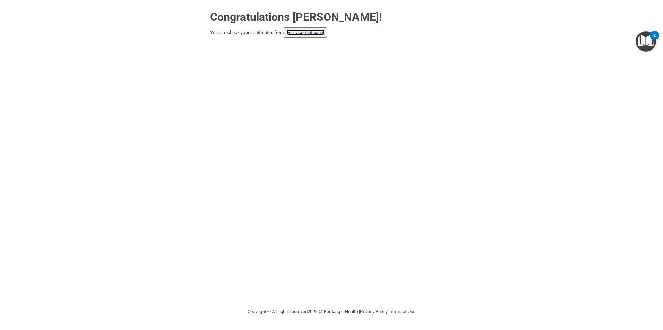
click at [304, 34] on link "your account page!" at bounding box center [306, 32] width 38 height 5
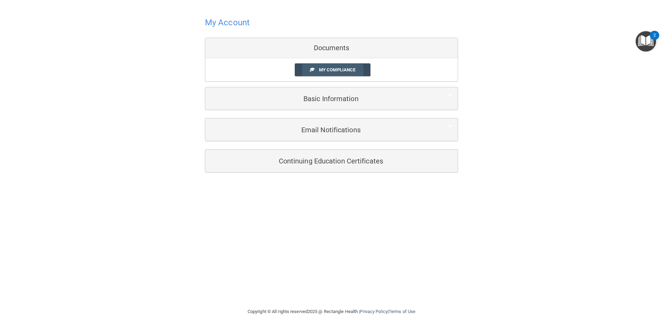
click at [336, 71] on span "My Compliance" at bounding box center [337, 69] width 36 height 5
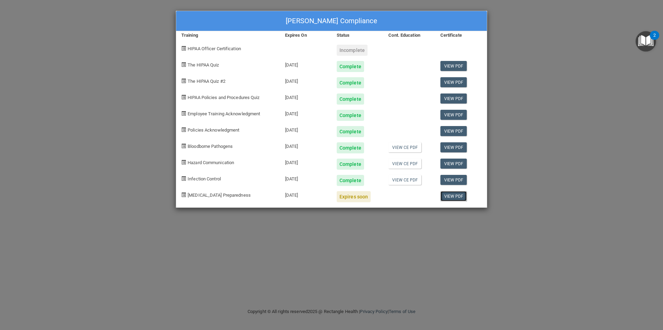
click at [453, 201] on link "View PDF" at bounding box center [453, 196] width 27 height 10
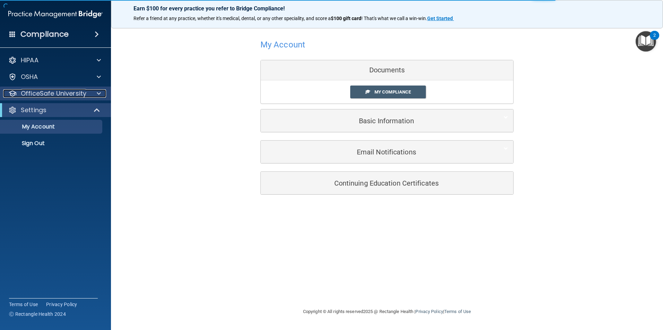
click at [29, 94] on p "OfficeSafe University" at bounding box center [53, 93] width 65 height 8
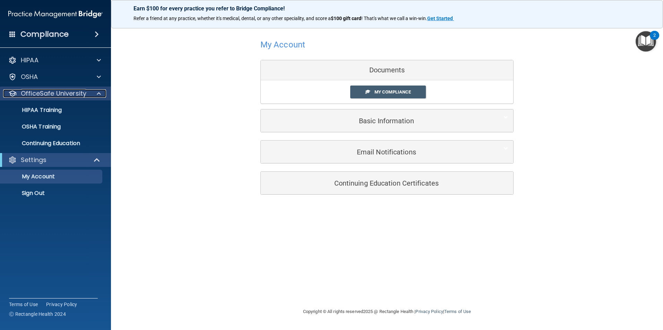
click at [54, 92] on p "OfficeSafe University" at bounding box center [53, 93] width 65 height 8
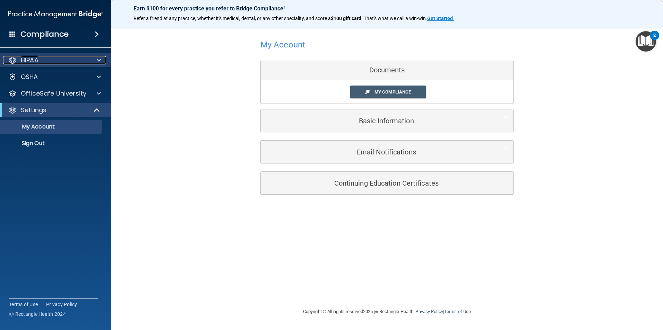
click at [52, 60] on div "HIPAA" at bounding box center [46, 60] width 86 height 8
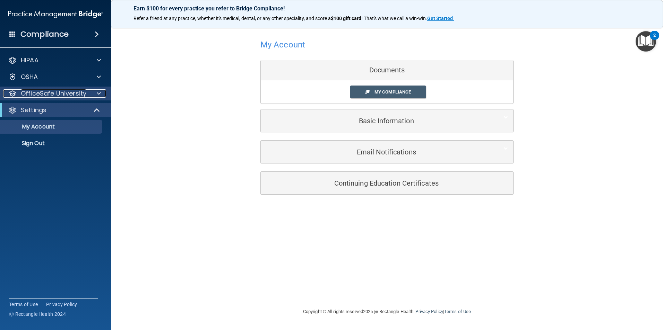
click at [56, 93] on p "OfficeSafe University" at bounding box center [53, 93] width 65 height 8
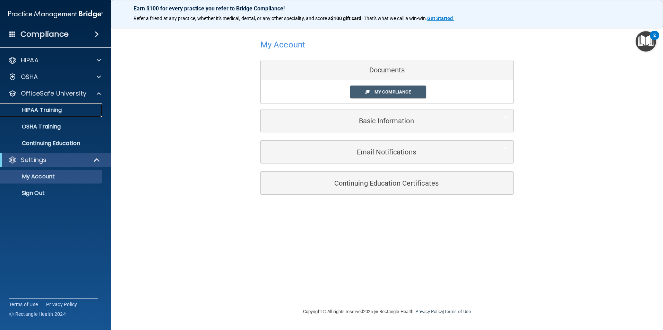
click at [50, 110] on p "HIPAA Training" at bounding box center [33, 110] width 57 height 7
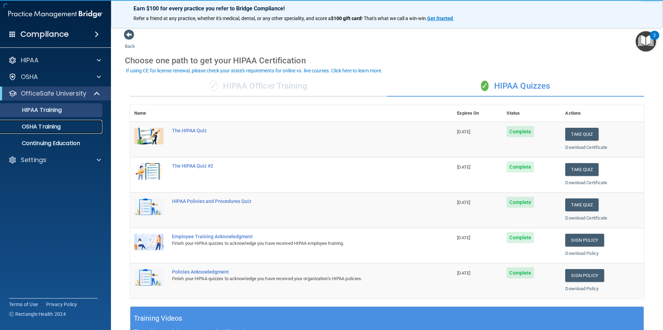
click at [48, 123] on p "OSHA Training" at bounding box center [33, 126] width 56 height 7
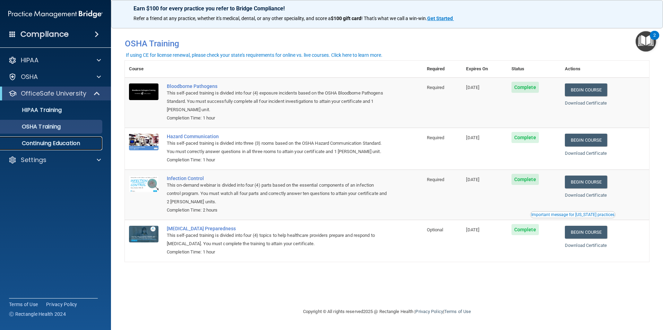
click at [76, 141] on p "Continuing Education" at bounding box center [52, 143] width 95 height 7
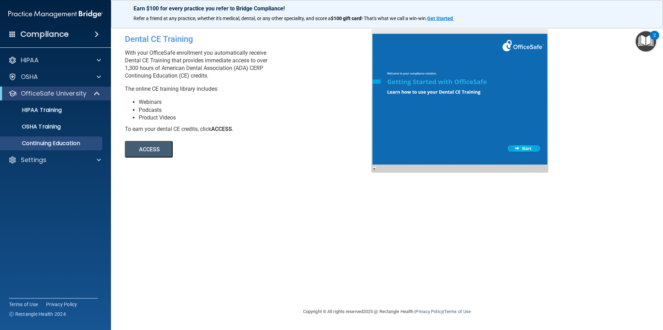
click at [150, 148] on button "ACCESS" at bounding box center [149, 149] width 48 height 17
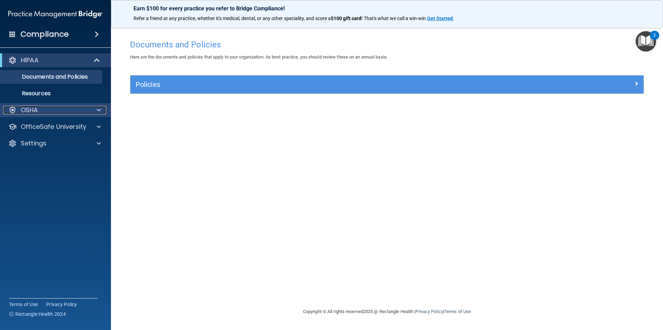
click at [46, 112] on div "OSHA" at bounding box center [46, 110] width 86 height 8
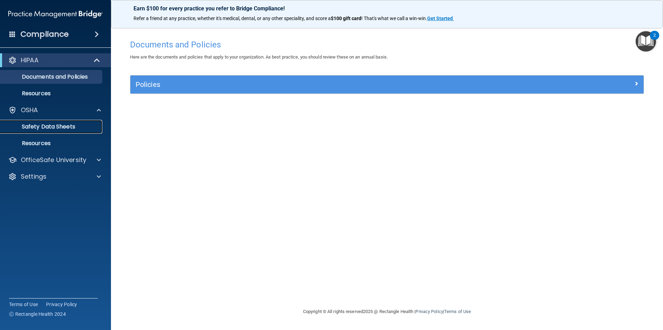
click at [48, 124] on p "Safety Data Sheets" at bounding box center [52, 126] width 95 height 7
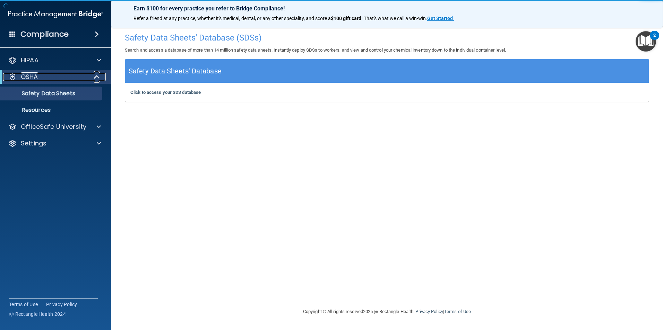
click at [88, 76] on div "OSHA" at bounding box center [46, 77] width 86 height 8
